Goal: Information Seeking & Learning: Learn about a topic

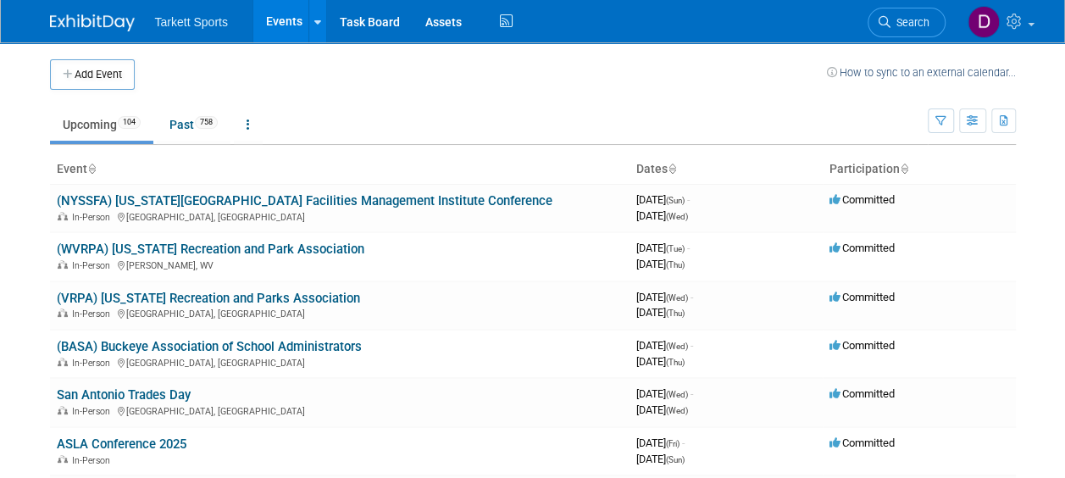
click at [198, 24] on span "Tarkett Sports" at bounding box center [191, 22] width 73 height 14
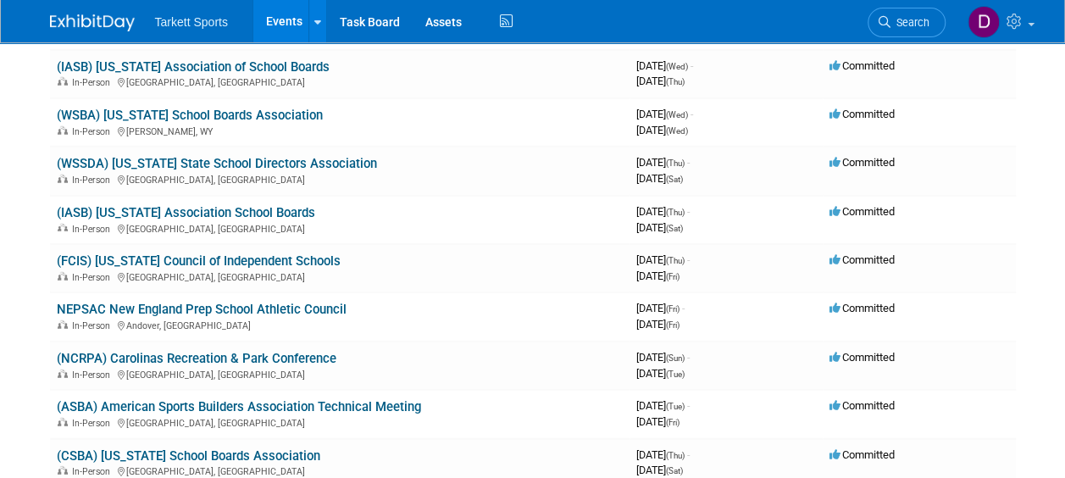
scroll to position [2178, 0]
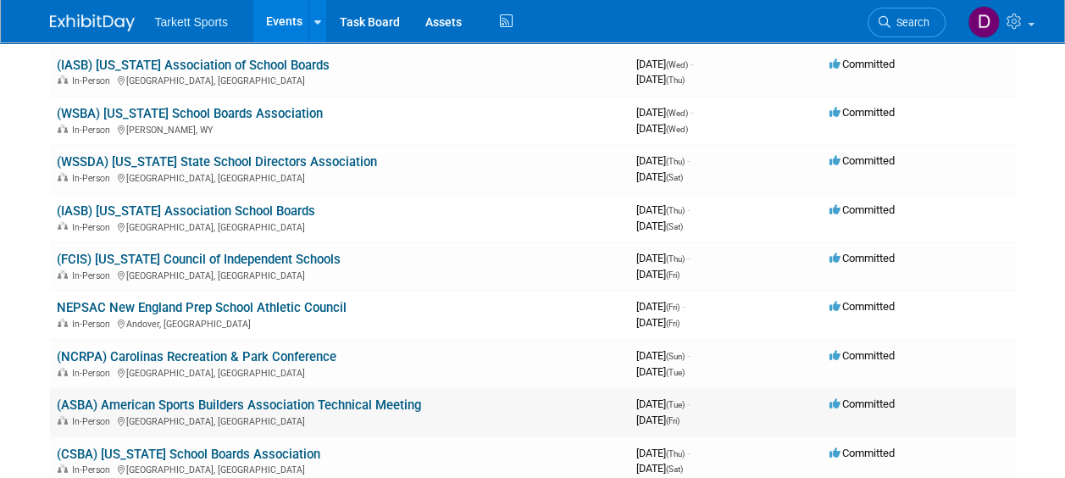
click at [199, 405] on link "(ASBA) American Sports Builders Association Technical Meeting" at bounding box center [239, 405] width 364 height 15
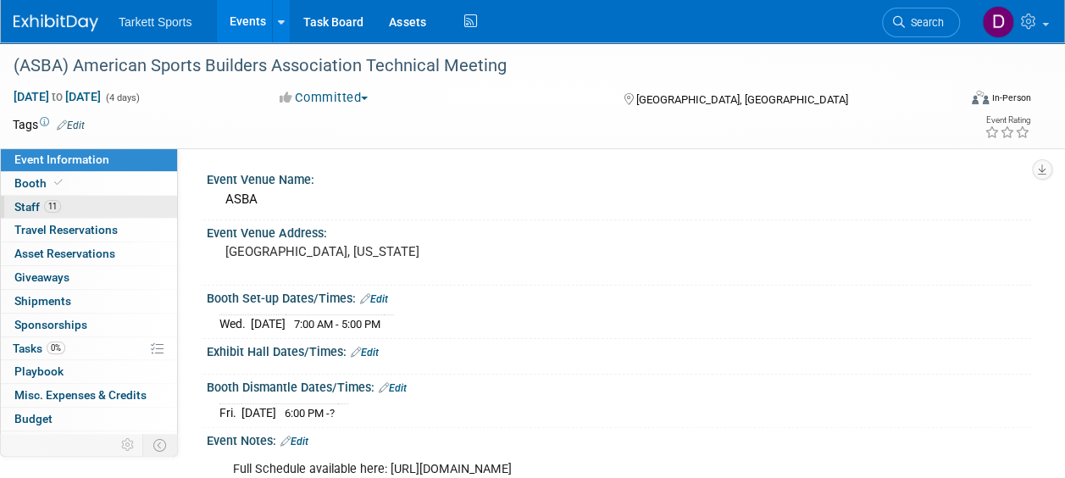
click at [25, 205] on span "Staff 11" at bounding box center [37, 207] width 47 height 14
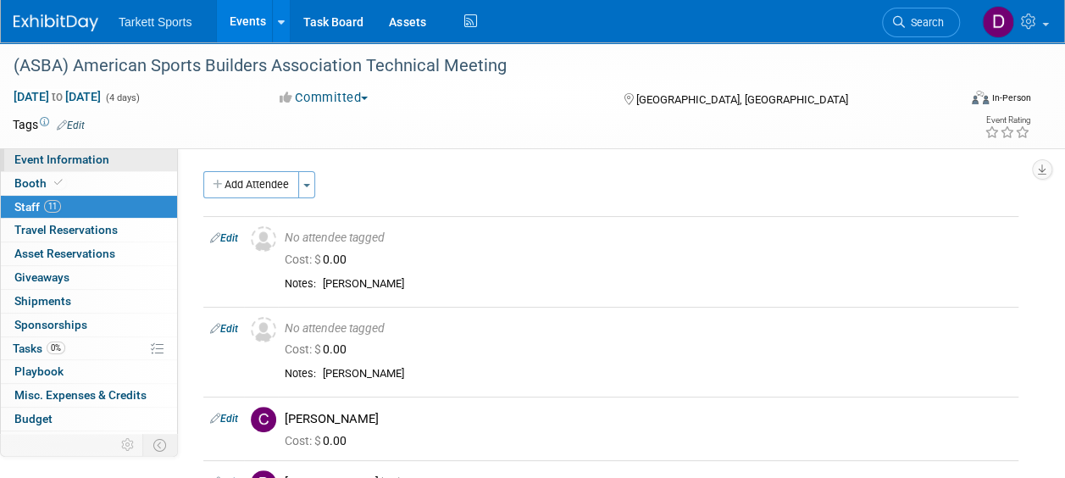
click at [71, 155] on span "Event Information" at bounding box center [61, 160] width 95 height 14
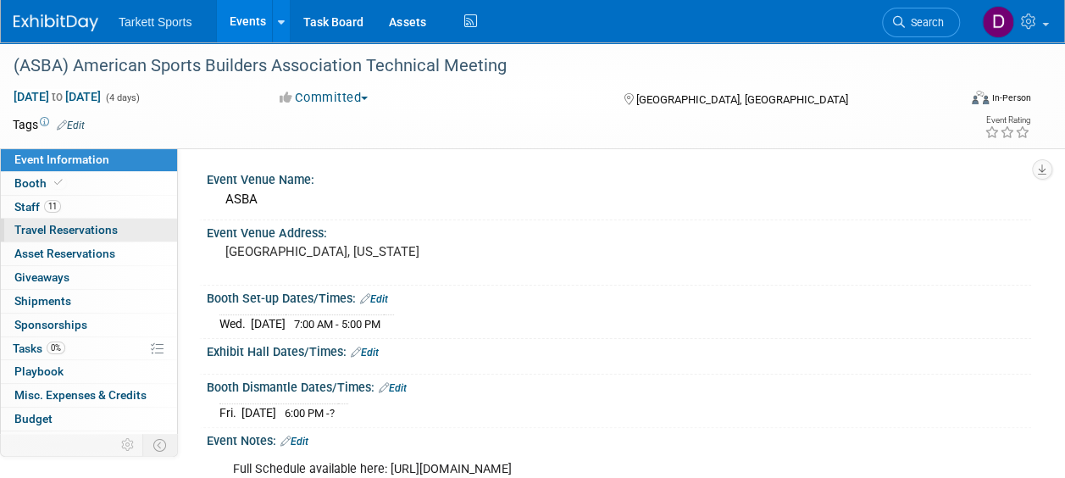
click at [58, 227] on span "Travel Reservations 0" at bounding box center [65, 230] width 103 height 14
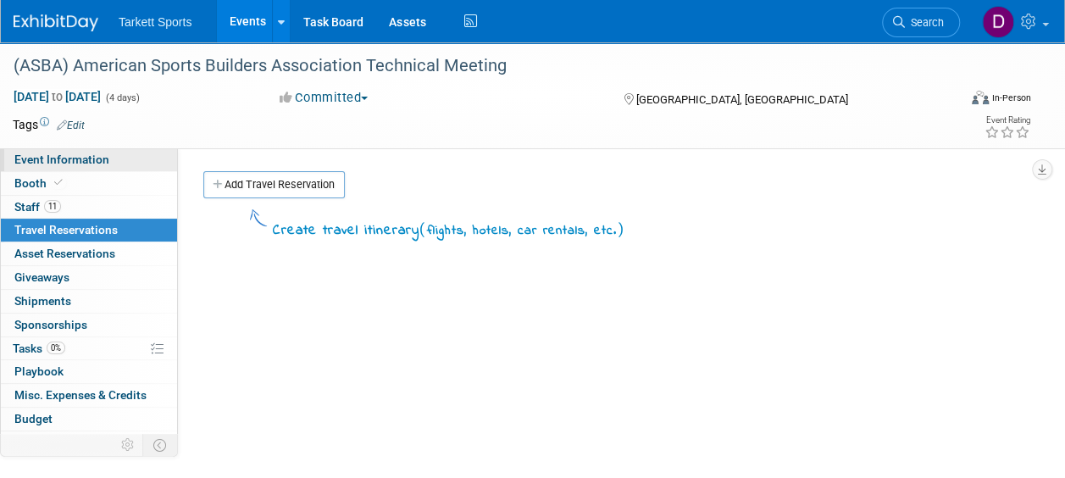
click at [66, 152] on link "Event Information" at bounding box center [89, 159] width 176 height 23
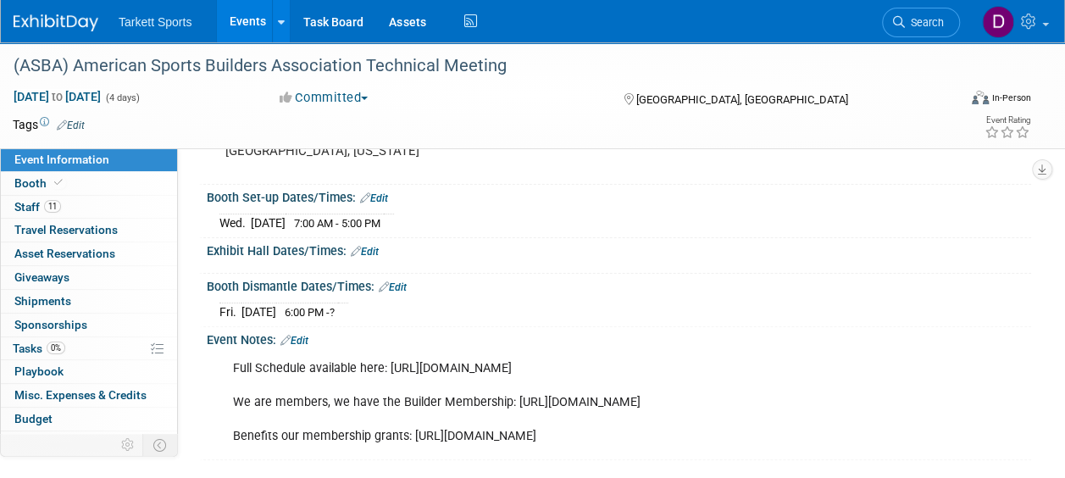
scroll to position [102, 0]
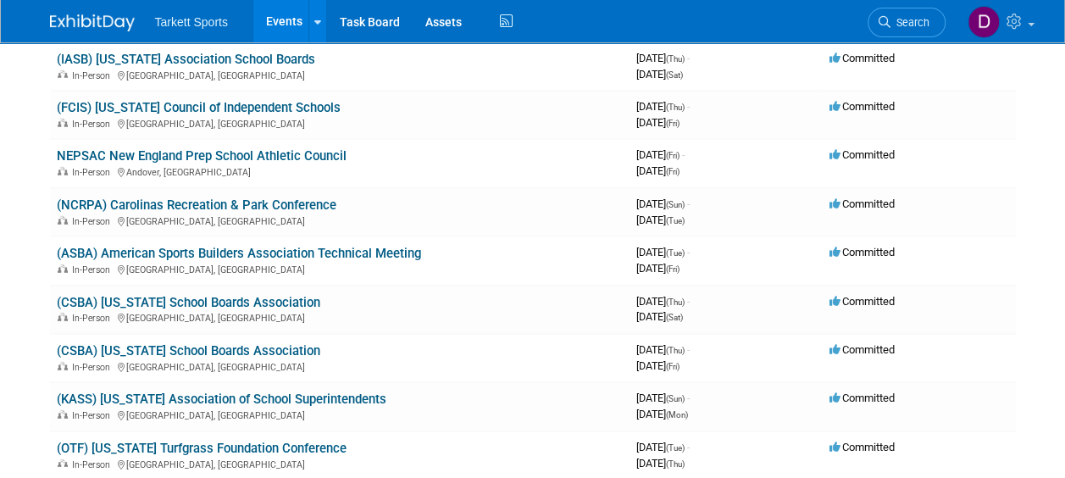
scroll to position [2423, 0]
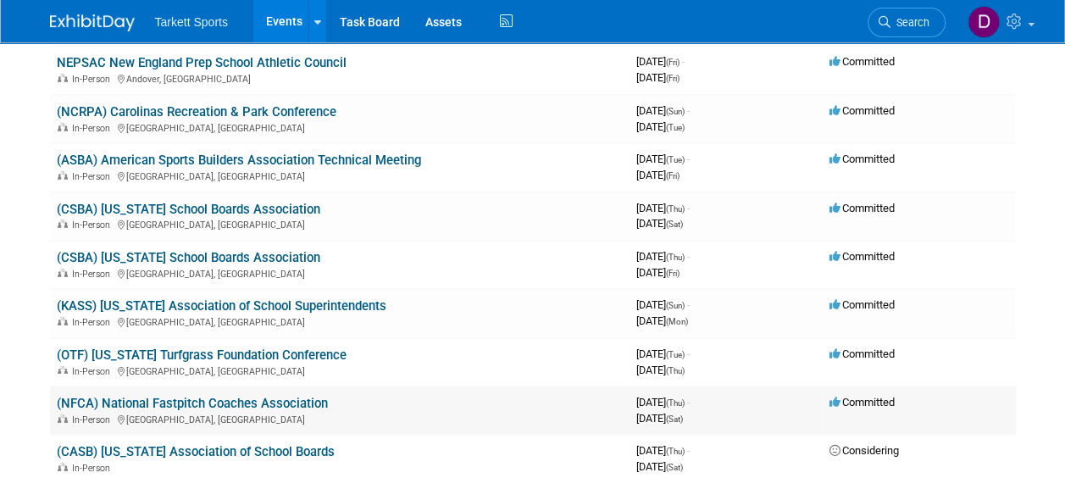
click at [379, 398] on td "(NFCA) National Fastpitch Coaches Association In-Person Las Vegas, NV" at bounding box center [340, 411] width 580 height 48
click at [257, 405] on link "(NFCA) National Fastpitch Coaches Association" at bounding box center [192, 403] width 271 height 15
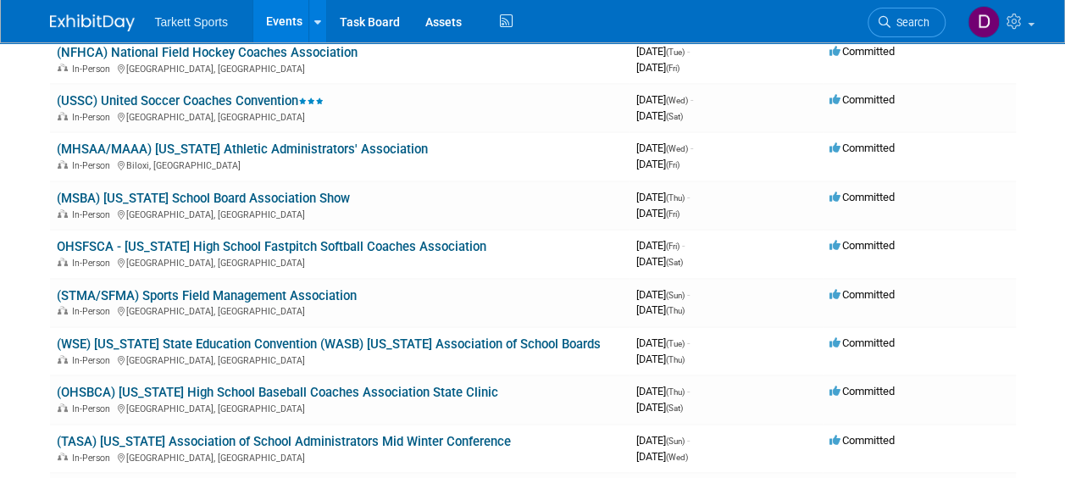
scroll to position [3116, 0]
click at [201, 303] on div "In-Person Palm Springs, CA" at bounding box center [340, 310] width 566 height 14
click at [194, 295] on link "(STMA/SFMA) Sports Field Management Association" at bounding box center [207, 294] width 300 height 15
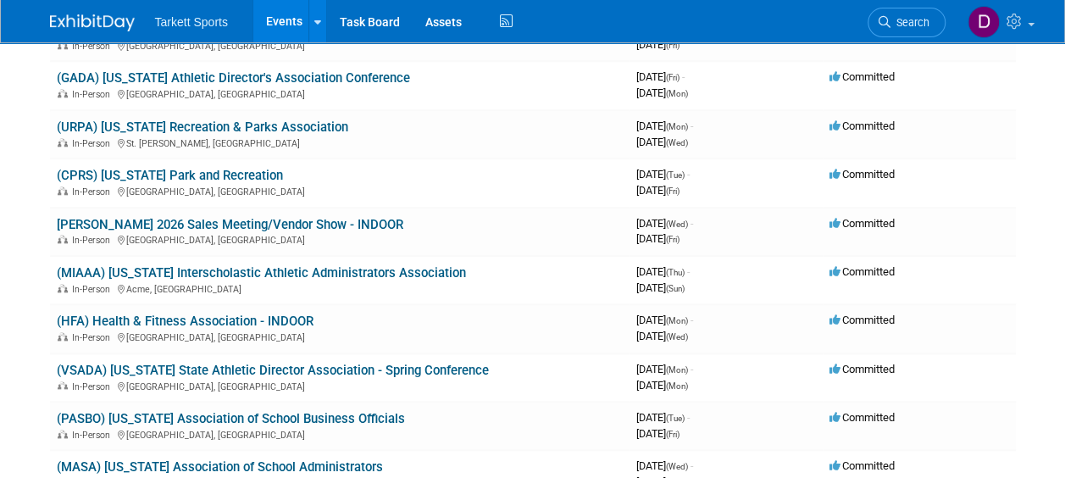
scroll to position [3965, 0]
click at [120, 317] on link "(HFA) Health & Fitness Association - INDOOR" at bounding box center [185, 320] width 257 height 15
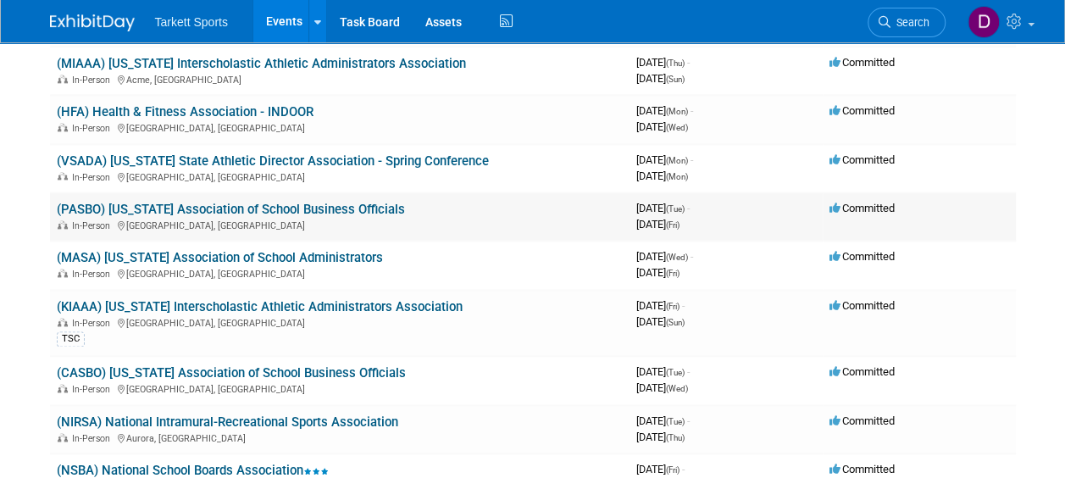
scroll to position [4175, 0]
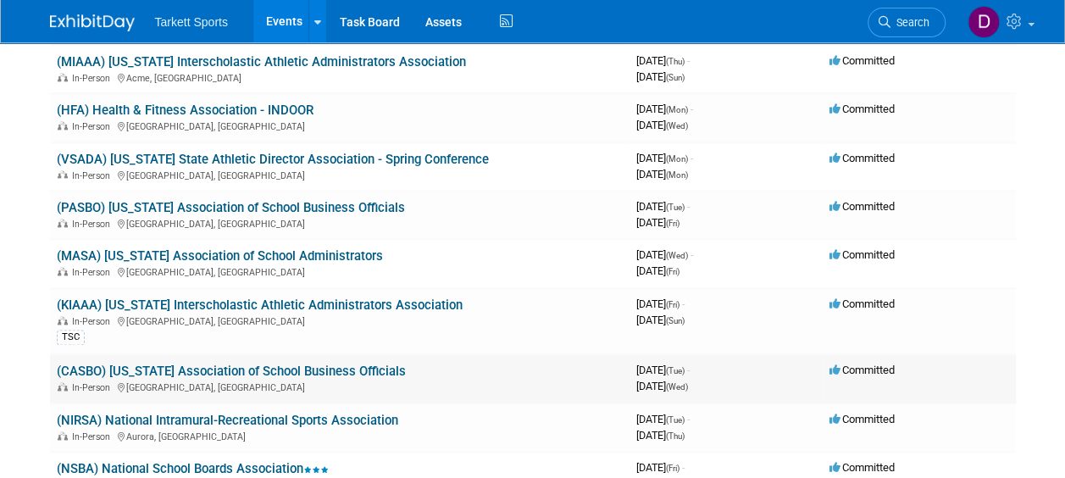
click at [131, 371] on link "(CASBO) [US_STATE] Association of School Business Officials" at bounding box center [231, 371] width 349 height 15
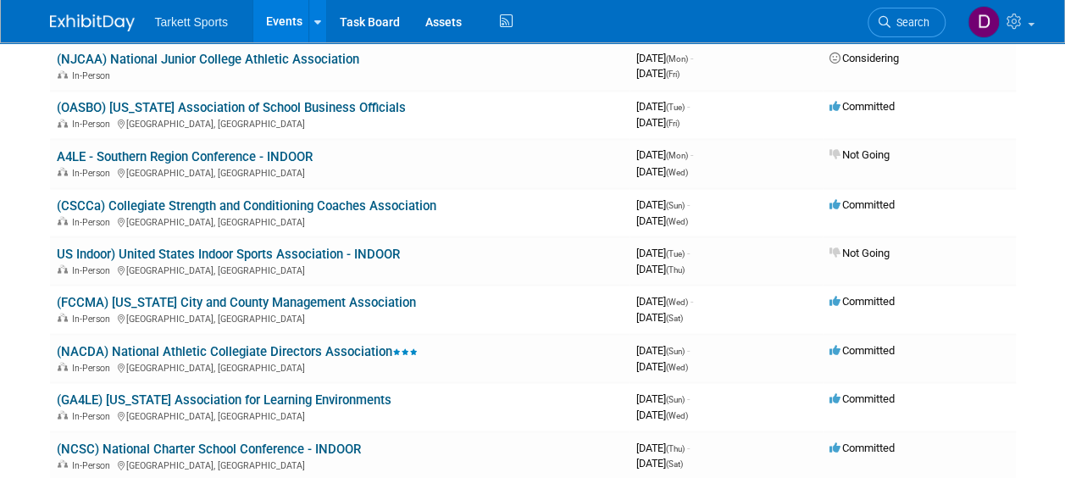
scroll to position [4704, 0]
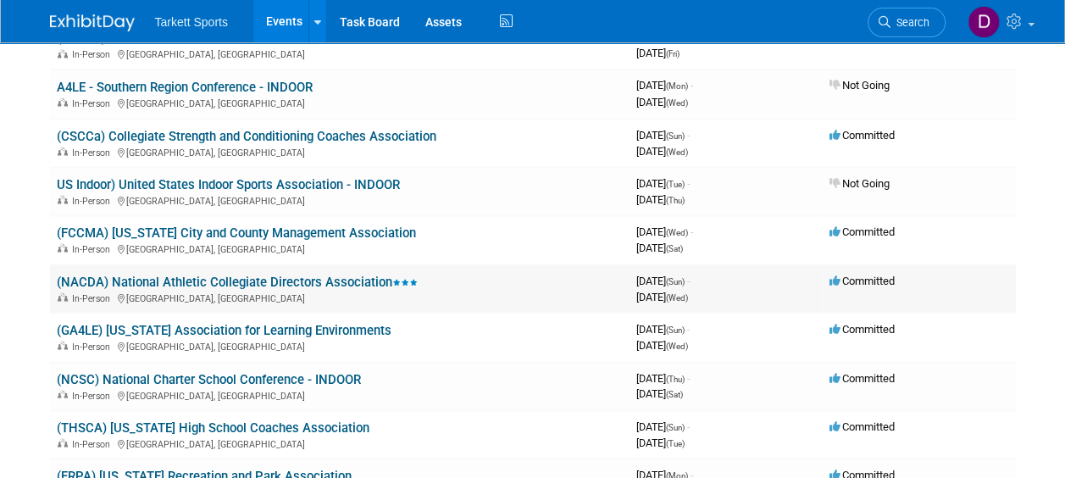
click at [136, 281] on link "(NACDA) National Athletic Collegiate Directors Association" at bounding box center [237, 281] width 361 height 15
click at [211, 283] on link "(NACDA) National Athletic Collegiate Directors Association" at bounding box center [237, 281] width 361 height 15
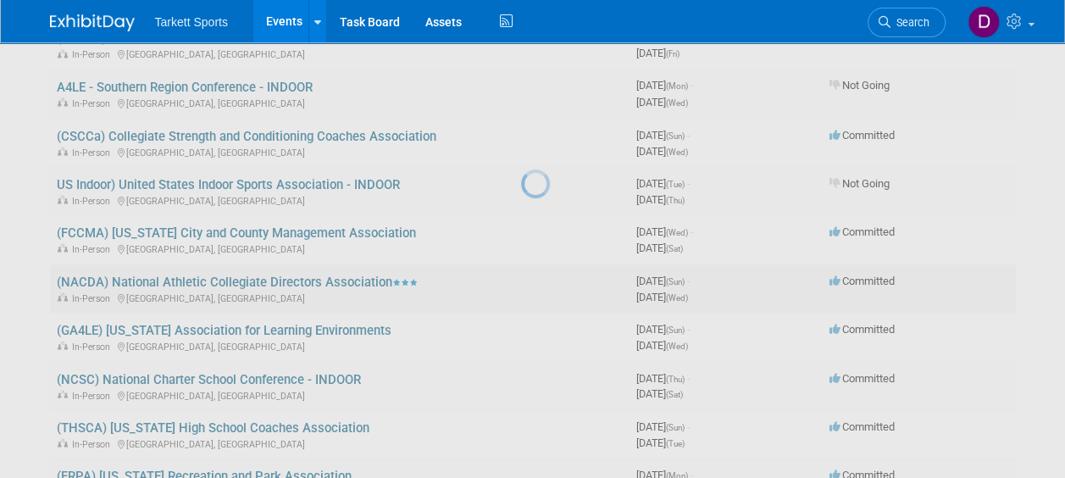
click at [521, 283] on div at bounding box center [533, 239] width 24 height 478
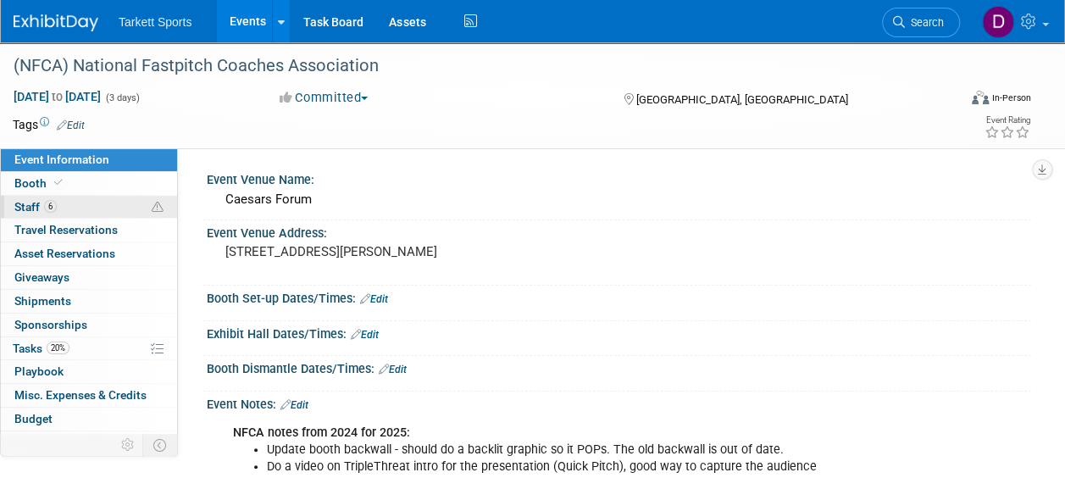
click at [28, 207] on span "Staff 6" at bounding box center [35, 207] width 42 height 14
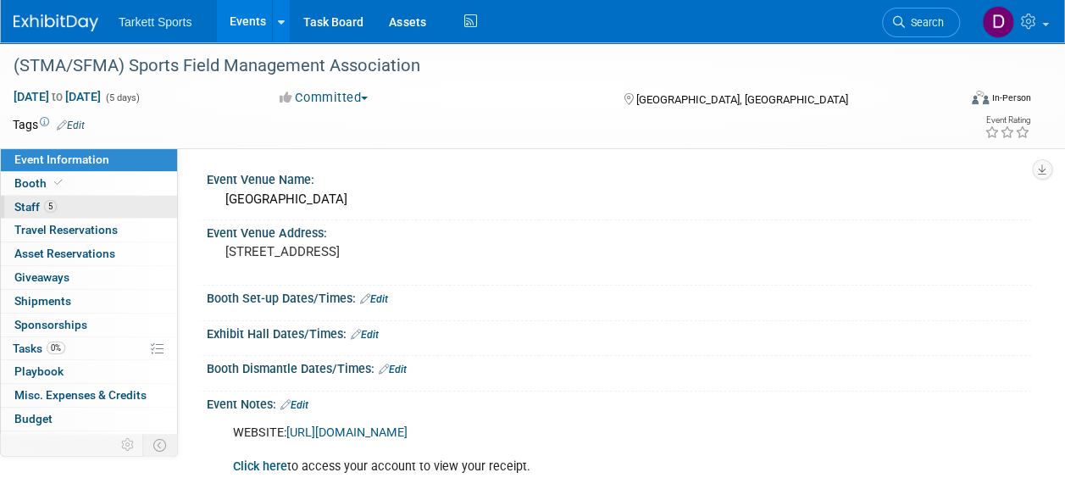
click at [33, 205] on span "Staff 5" at bounding box center [35, 207] width 42 height 14
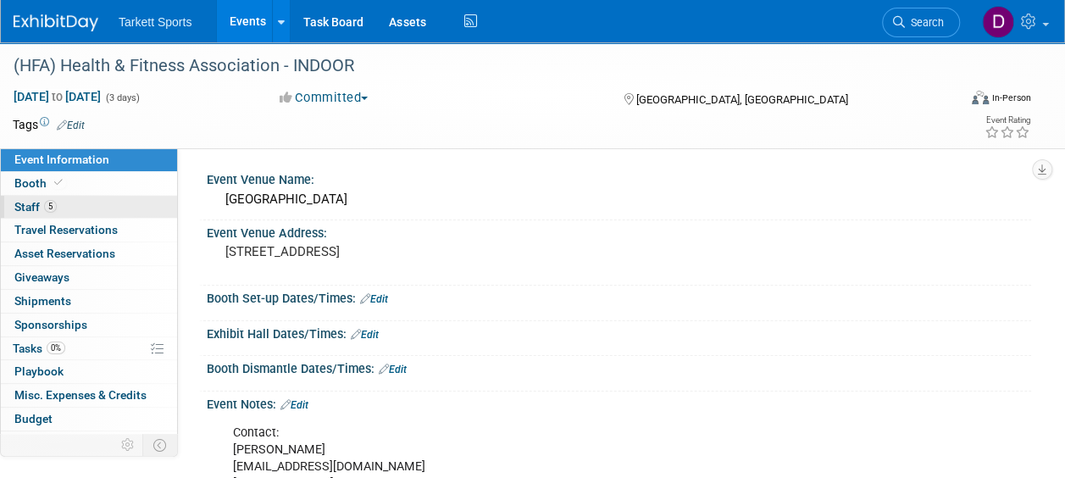
click at [29, 203] on span "Staff 5" at bounding box center [35, 207] width 42 height 14
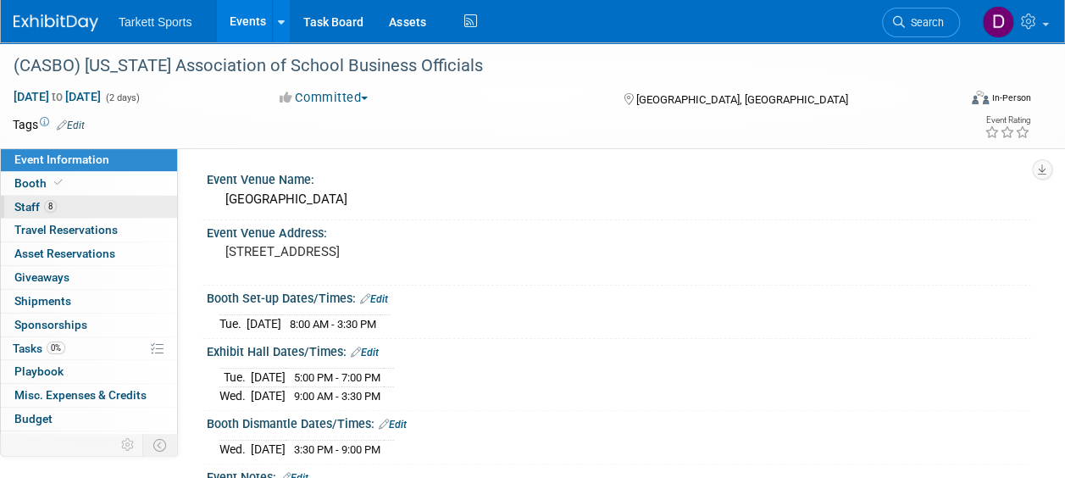
click at [31, 208] on span "Staff 8" at bounding box center [35, 207] width 42 height 14
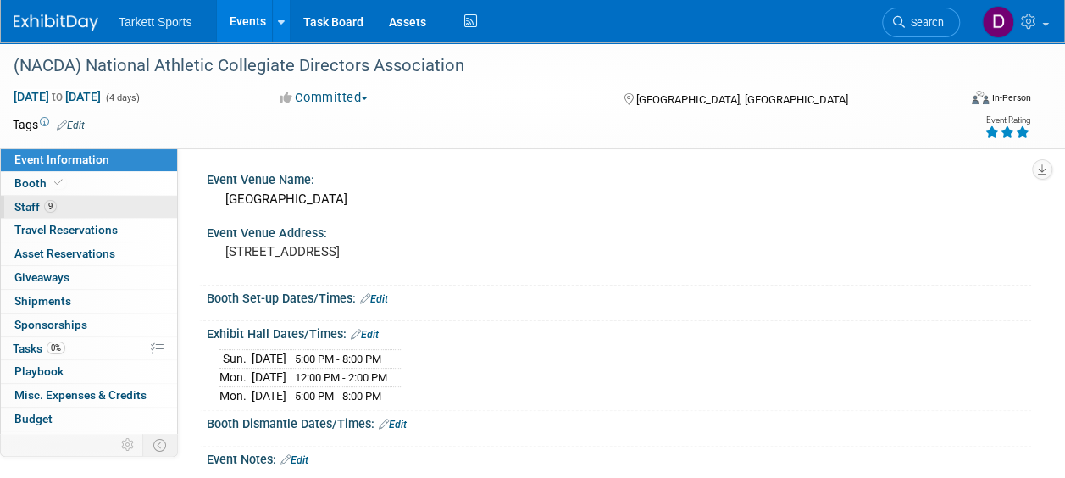
click at [47, 205] on span "9" at bounding box center [50, 206] width 13 height 13
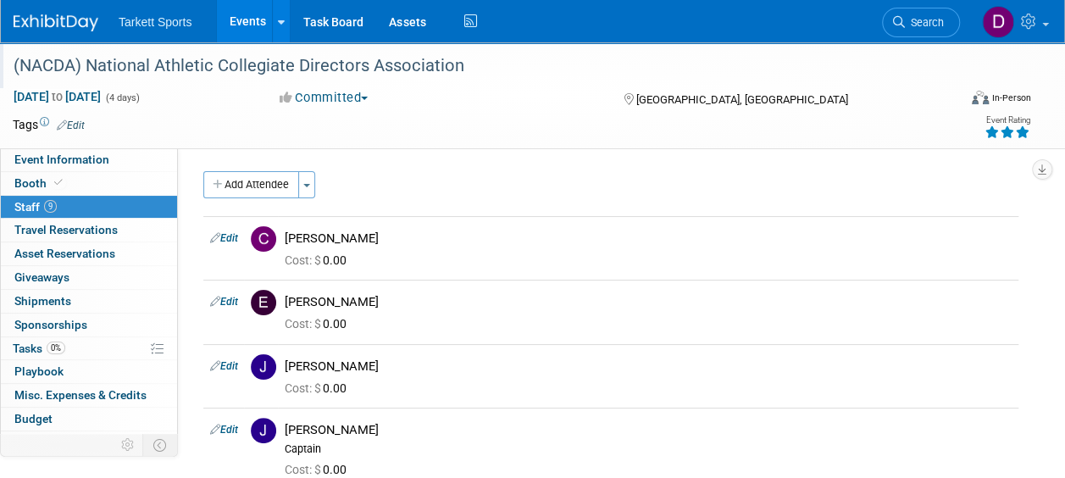
drag, startPoint x: 461, startPoint y: 64, endPoint x: 53, endPoint y: 47, distance: 408.9
click at [53, 47] on div "(NACDA) National Athletic Collegiate Directors Association" at bounding box center [478, 65] width 957 height 46
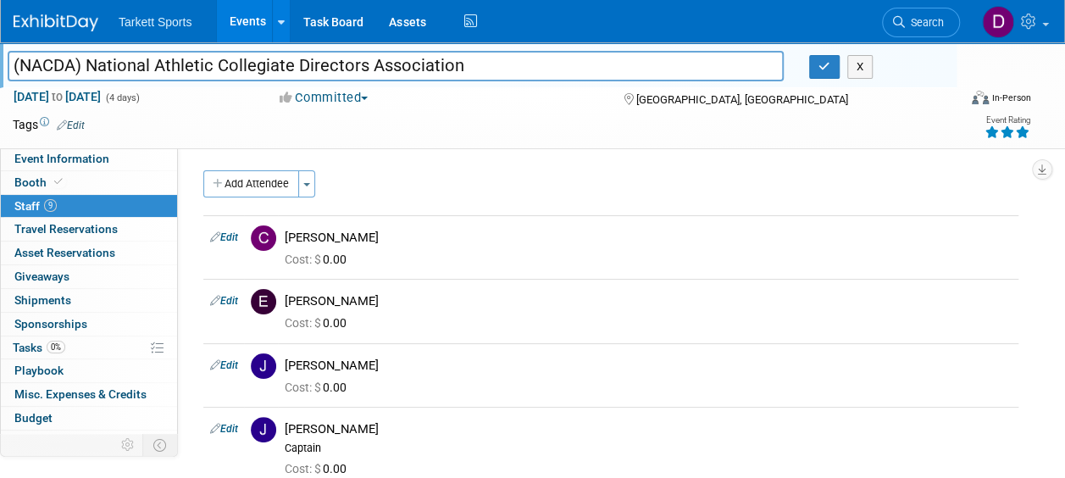
drag, startPoint x: 459, startPoint y: 66, endPoint x: -3, endPoint y: 66, distance: 462.8
click at [0, 66] on html "Tarkett Sports Events Add Event Bulk Upload Events Shareable Event Boards Recen…" at bounding box center [532, 239] width 1065 height 478
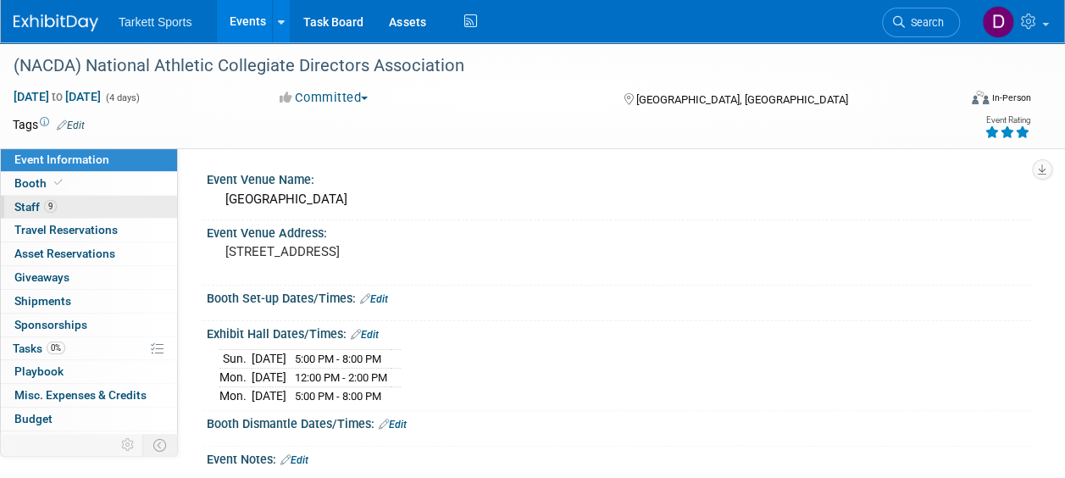
click at [26, 207] on span "Staff 9" at bounding box center [35, 207] width 42 height 14
